Goal: Task Accomplishment & Management: Manage account settings

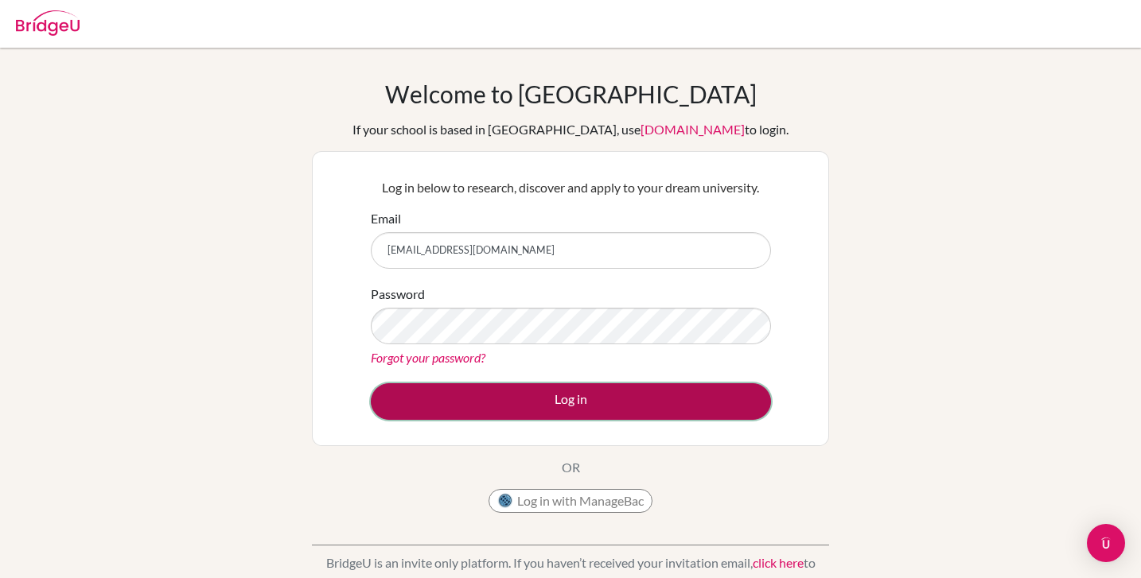
click at [580, 398] on button "Log in" at bounding box center [571, 402] width 400 height 37
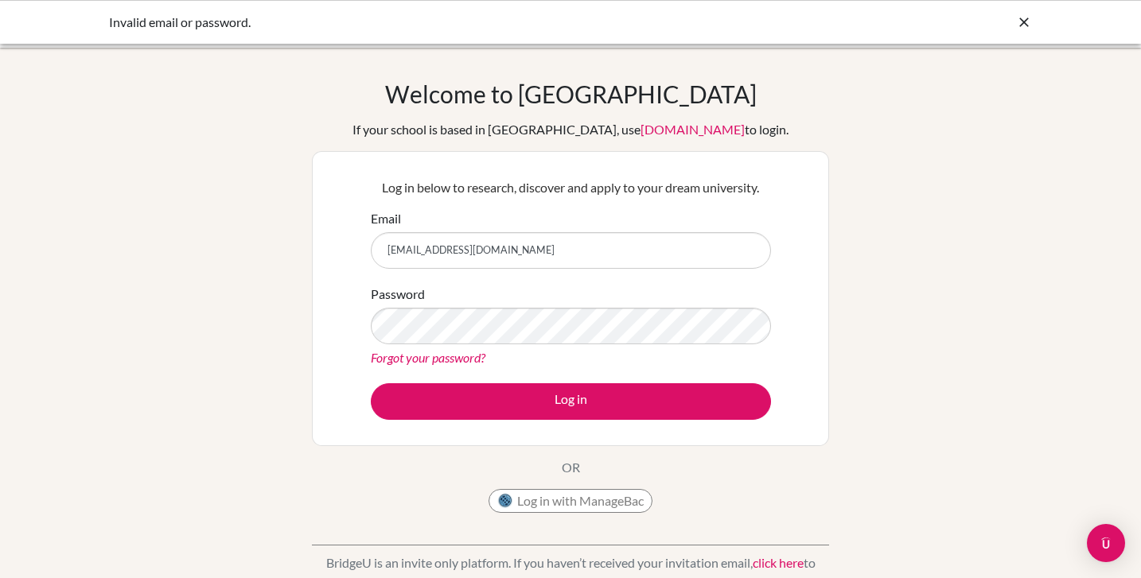
type input "[EMAIL_ADDRESS][DOMAIN_NAME]"
click at [548, 263] on input "[EMAIL_ADDRESS][DOMAIN_NAME]" at bounding box center [571, 250] width 400 height 37
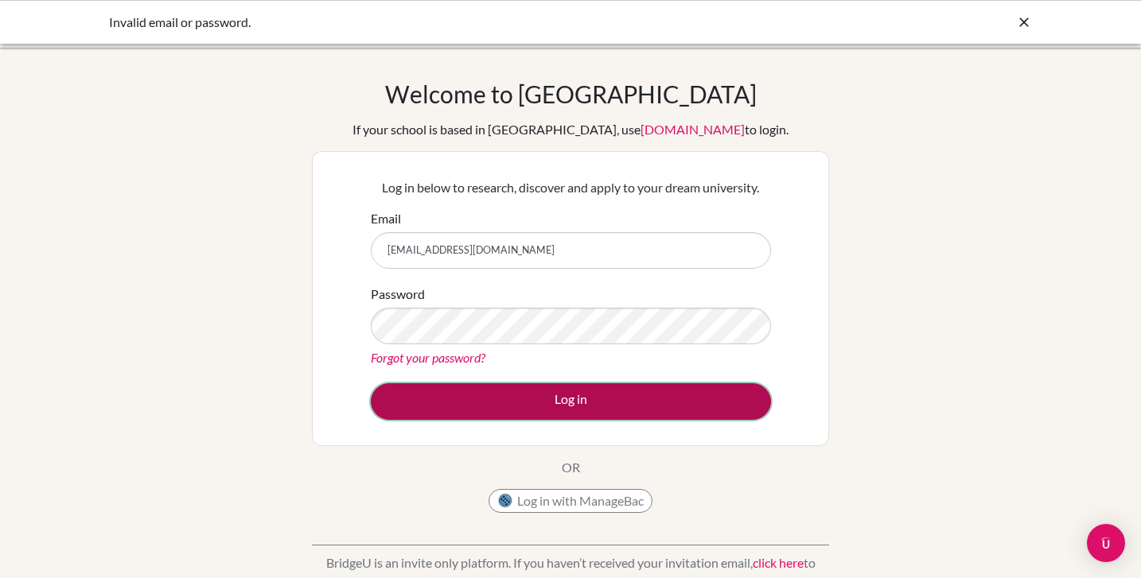
click at [538, 398] on button "Log in" at bounding box center [571, 402] width 400 height 37
